Goal: Navigation & Orientation: Find specific page/section

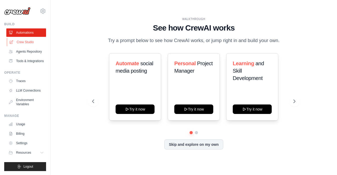
click at [30, 40] on link "Crew Studio" at bounding box center [27, 42] width 40 height 8
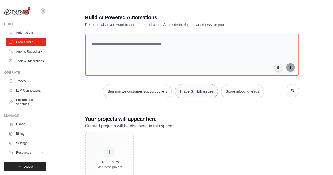
scroll to position [23, 0]
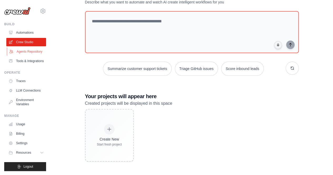
click at [33, 50] on link "Agents Repository" at bounding box center [27, 51] width 40 height 8
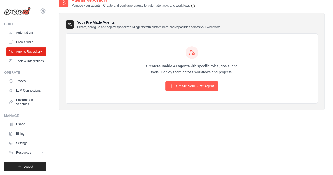
scroll to position [11, 0]
